Goal: Task Accomplishment & Management: Complete application form

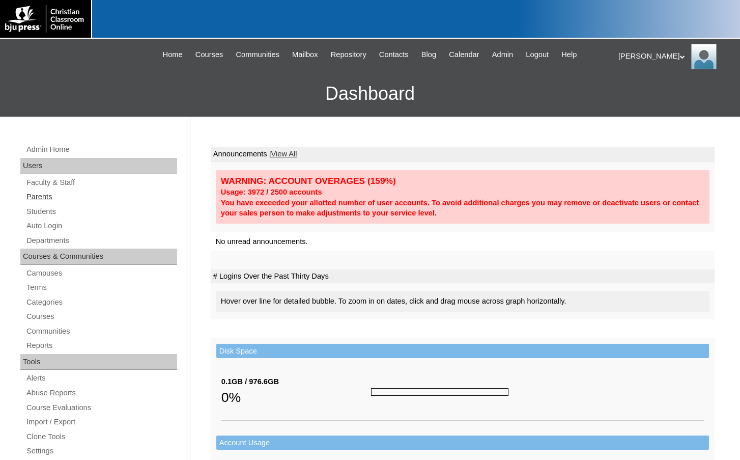
click at [39, 199] on link "Parents" at bounding box center [101, 196] width 152 height 13
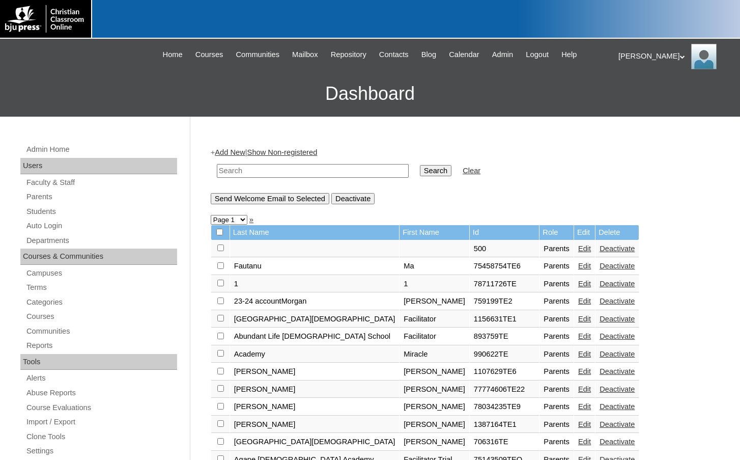
click at [238, 176] on input "text" at bounding box center [313, 171] width 192 height 14
paste input "In the Reading 2 SEs this font specifically has issues. I assume that's somethi…"
type input "In the Reading 2 SEs this font specifically has issues. I assume that's somethi…"
paste input "775091"
type input "775091"
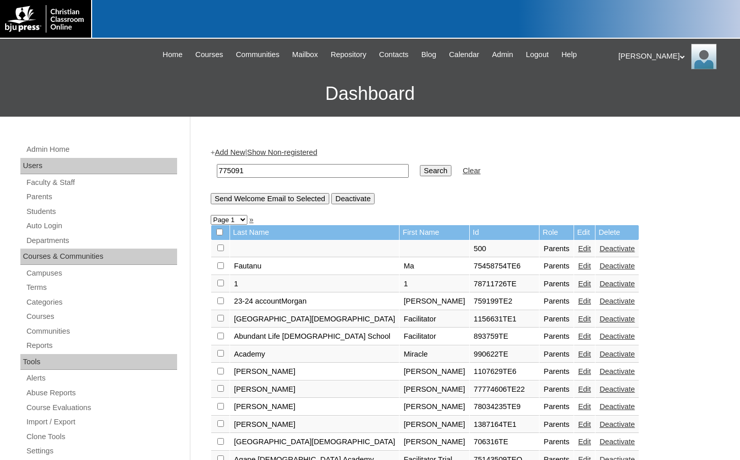
click at [420, 165] on input "Search" at bounding box center [436, 170] width 32 height 11
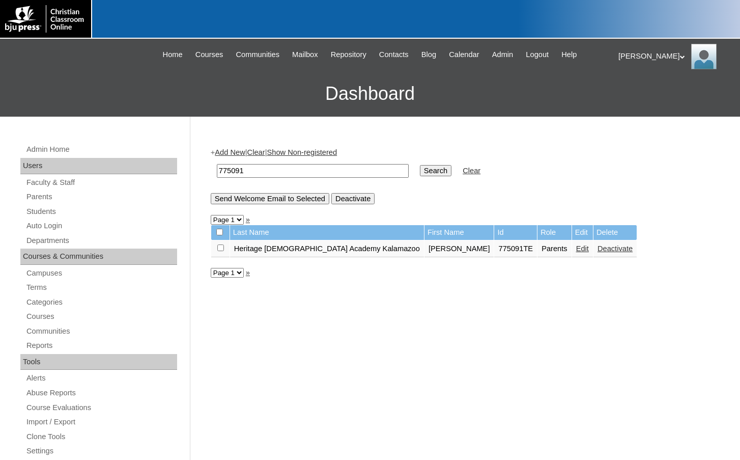
click at [576, 250] on link "Edit" at bounding box center [582, 248] width 13 height 8
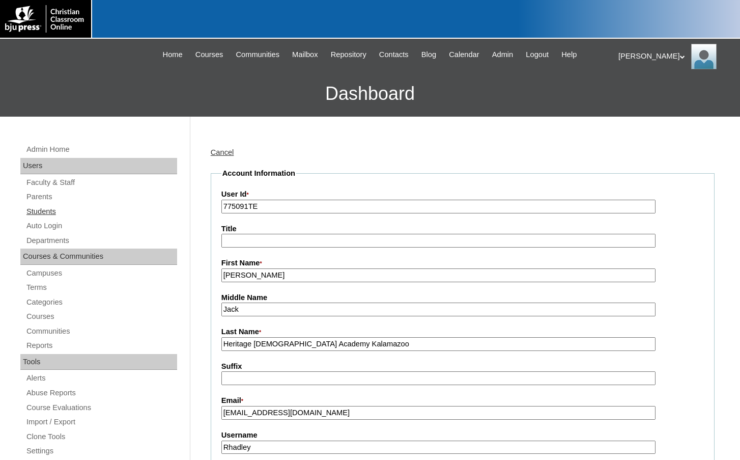
click at [58, 213] on link "Students" at bounding box center [101, 211] width 152 height 13
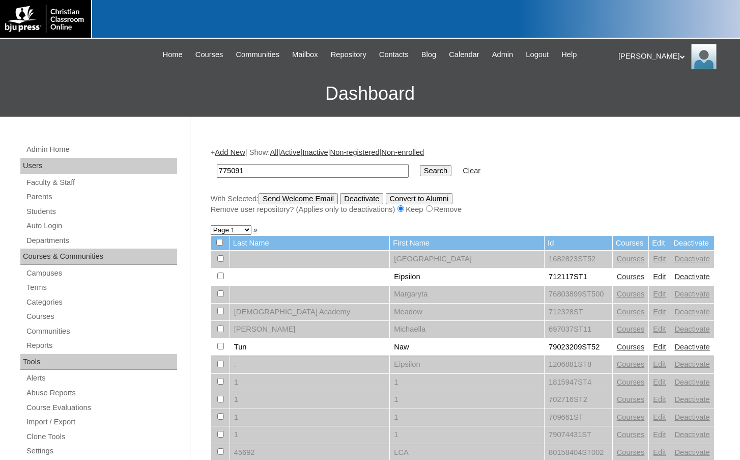
type input "775091"
click at [420, 165] on input "Search" at bounding box center [436, 170] width 32 height 11
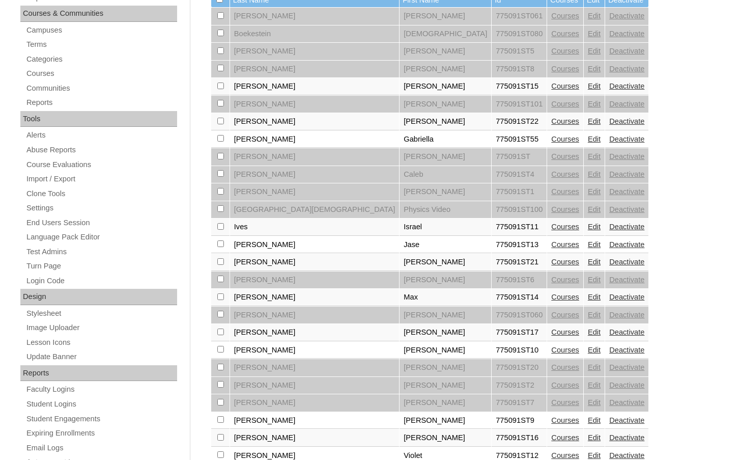
scroll to position [305, 0]
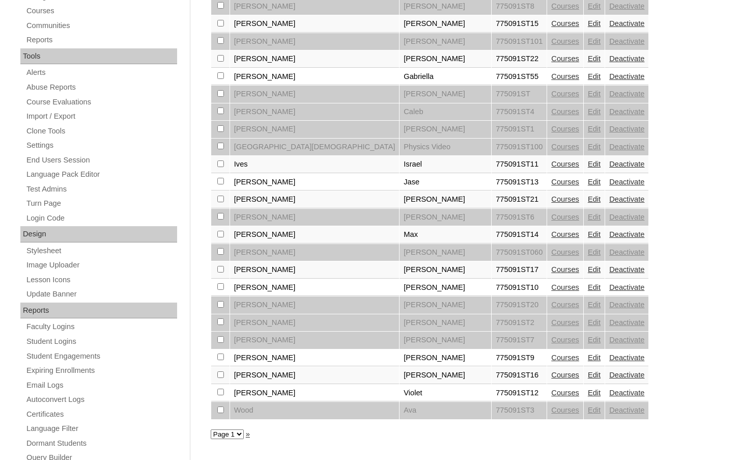
click at [551, 199] on link "Courses" at bounding box center [565, 199] width 28 height 8
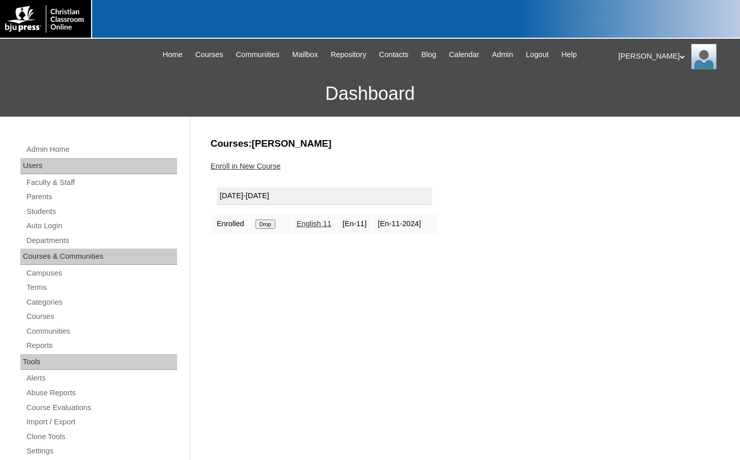
click at [270, 164] on link "Enroll in New Course" at bounding box center [246, 166] width 70 height 8
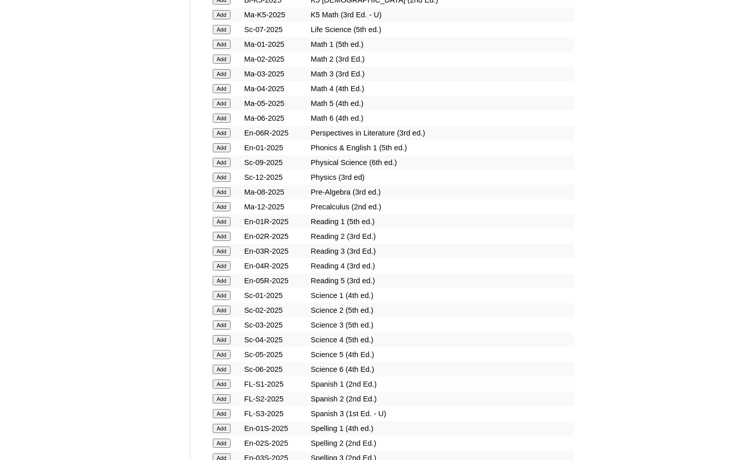
scroll to position [1222, 0]
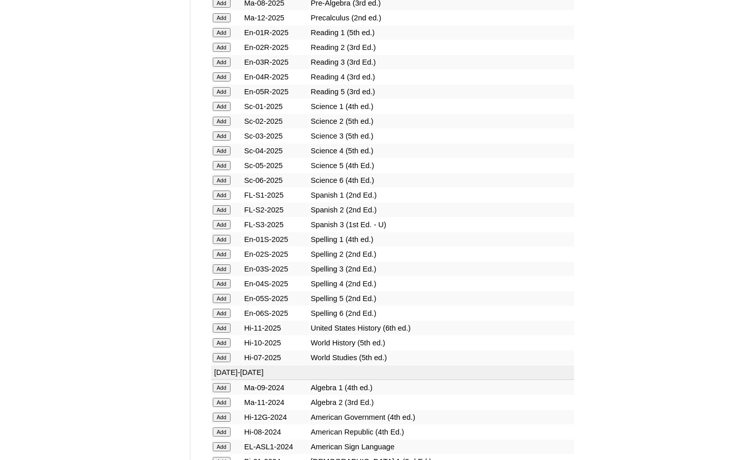
click at [219, 328] on input "Add" at bounding box center [222, 327] width 18 height 9
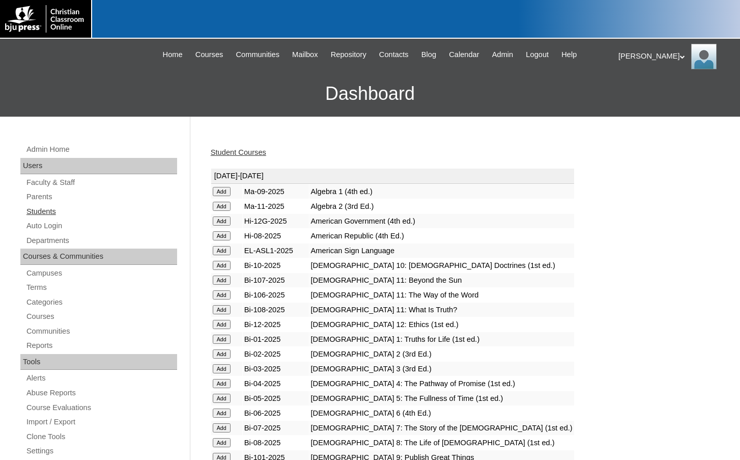
click at [67, 211] on link "Students" at bounding box center [101, 211] width 152 height 13
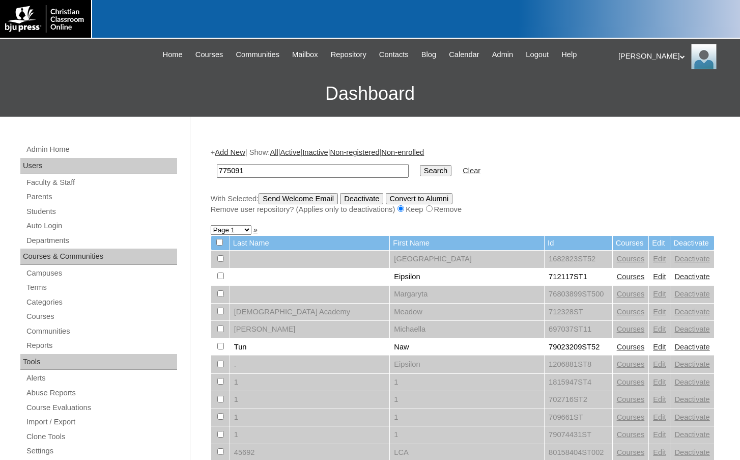
type input "775091"
click at [420, 165] on input "Search" at bounding box center [436, 170] width 32 height 11
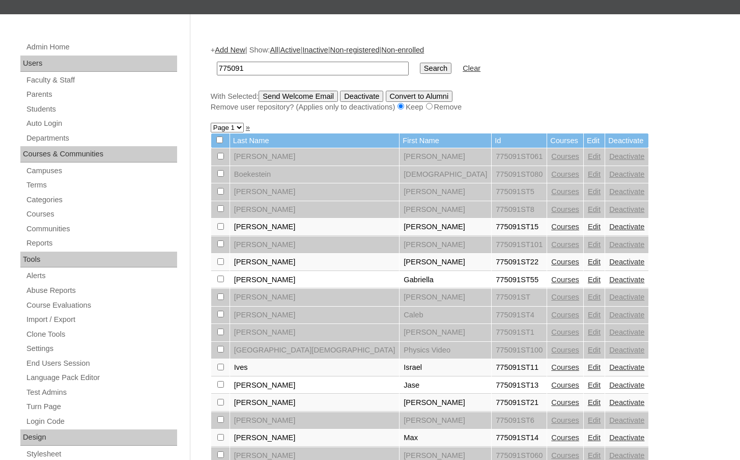
scroll to position [102, 0]
click at [232, 52] on link "Add New" at bounding box center [230, 50] width 30 height 8
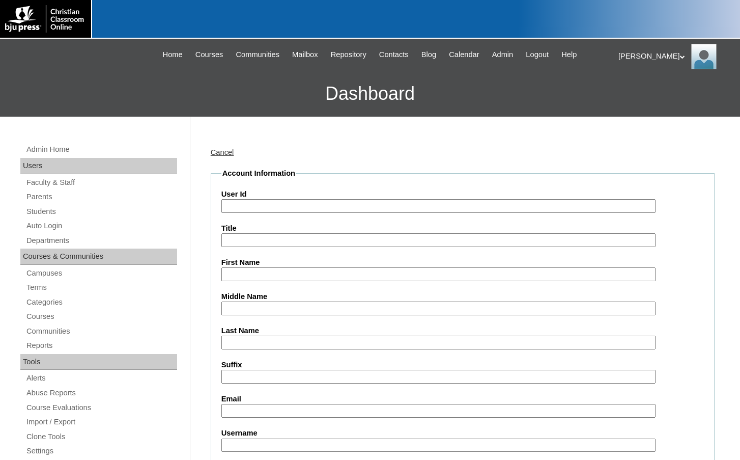
click at [280, 201] on input "User Id" at bounding box center [438, 206] width 434 height 14
paste input "775091"
type input "775091ST23"
type input "Aryn"
type input "Ortiz"
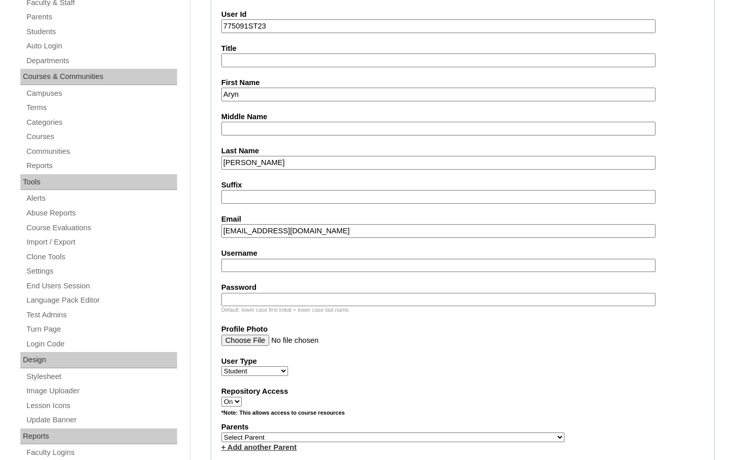
scroll to position [204, 0]
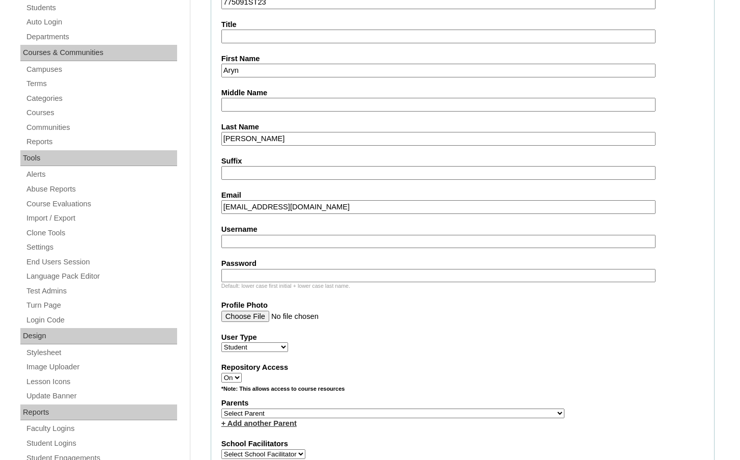
type input "aortiz@hcaeagles.org"
click at [449, 415] on select "Select Parent , Fautanu, Ma 1, 1 23-24 accountMorgan, Jason 6th Street Mennonit…" at bounding box center [392, 413] width 343 height 10
select select "27259"
click at [462, 414] on div "Parents Select Parent , Fautanu, Ma 1, 1 23-24 accountMorgan, Jason 6th Street …" at bounding box center [462, 413] width 483 height 31
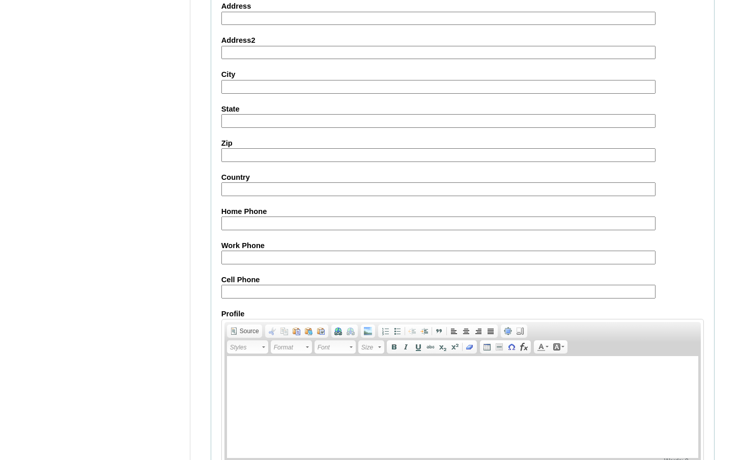
scroll to position [1089, 0]
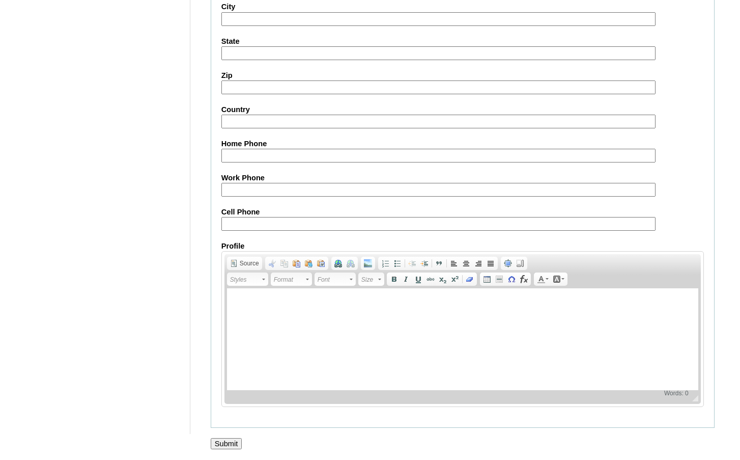
click at [232, 448] on input "Submit" at bounding box center [227, 443] width 32 height 11
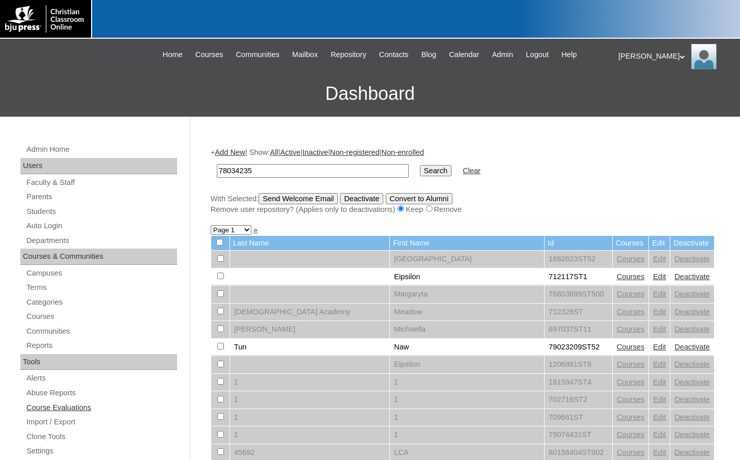
type input "78034235"
click at [420, 165] on input "Search" at bounding box center [436, 170] width 32 height 11
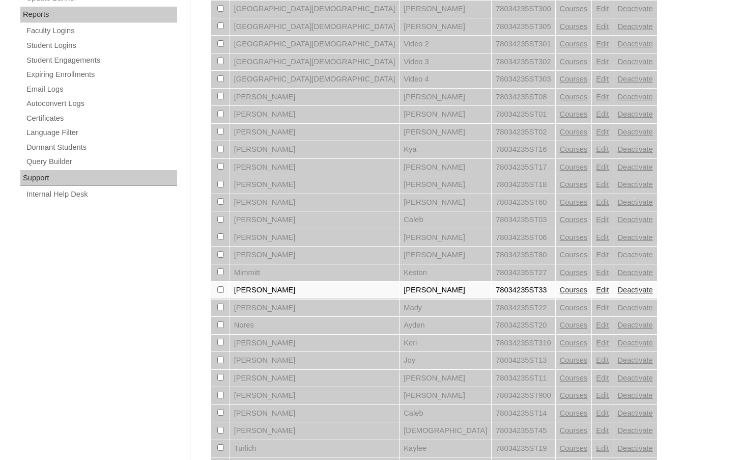
scroll to position [611, 0]
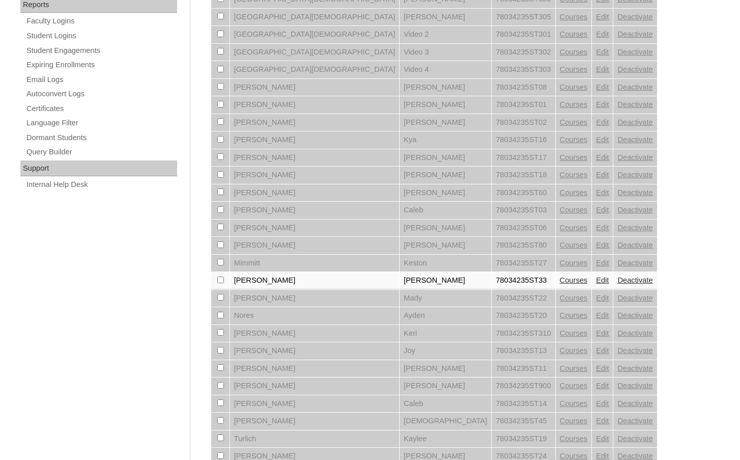
click at [217, 281] on input "checkbox" at bounding box center [220, 279] width 7 height 7
checkbox input "true"
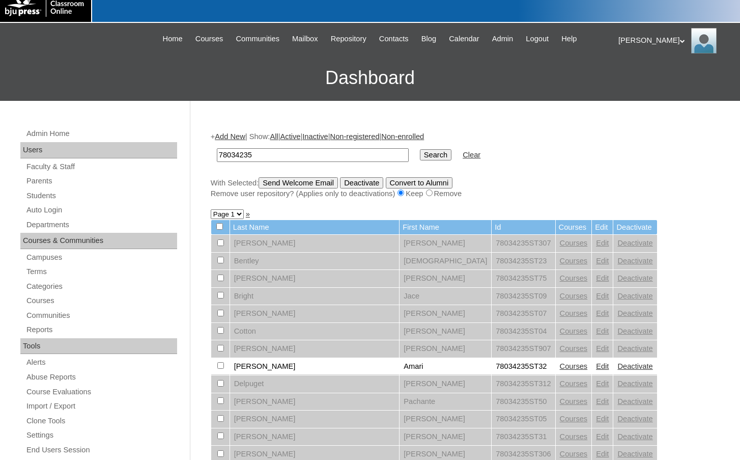
scroll to position [0, 0]
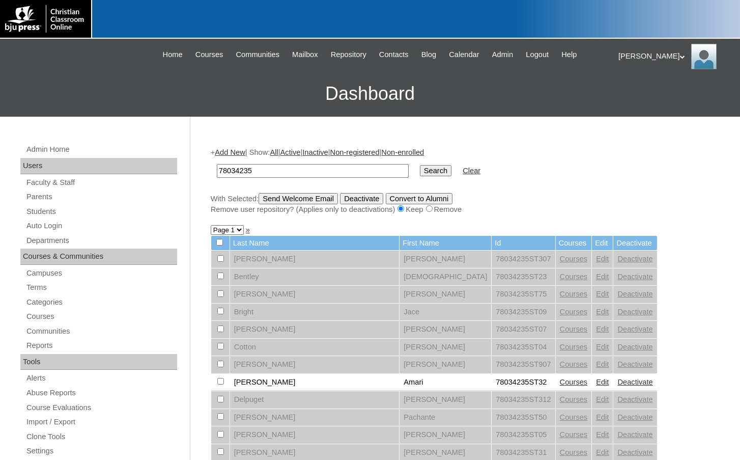
click at [297, 198] on input "Send Welcome Email" at bounding box center [298, 198] width 79 height 11
